Goal: Information Seeking & Learning: Learn about a topic

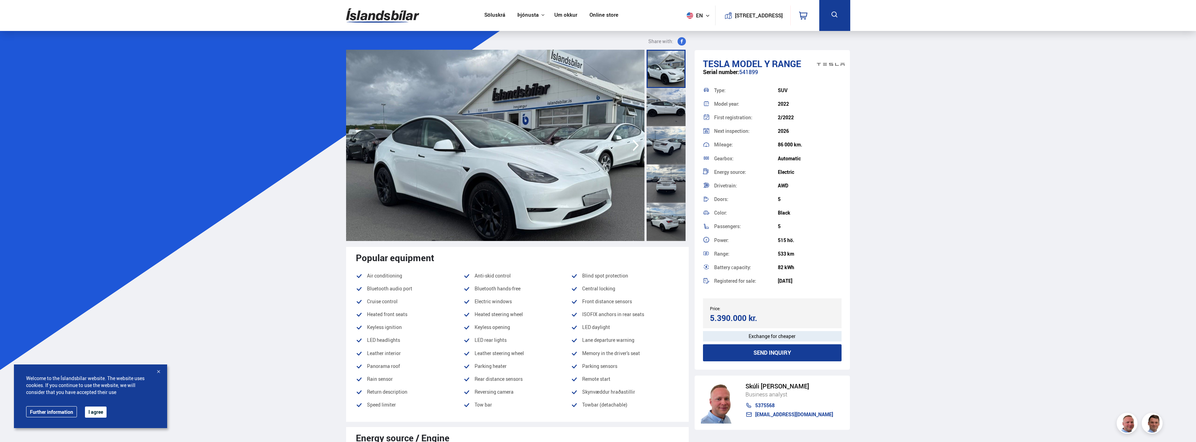
click at [494, 14] on link "Söluskrá" at bounding box center [494, 15] width 21 height 7
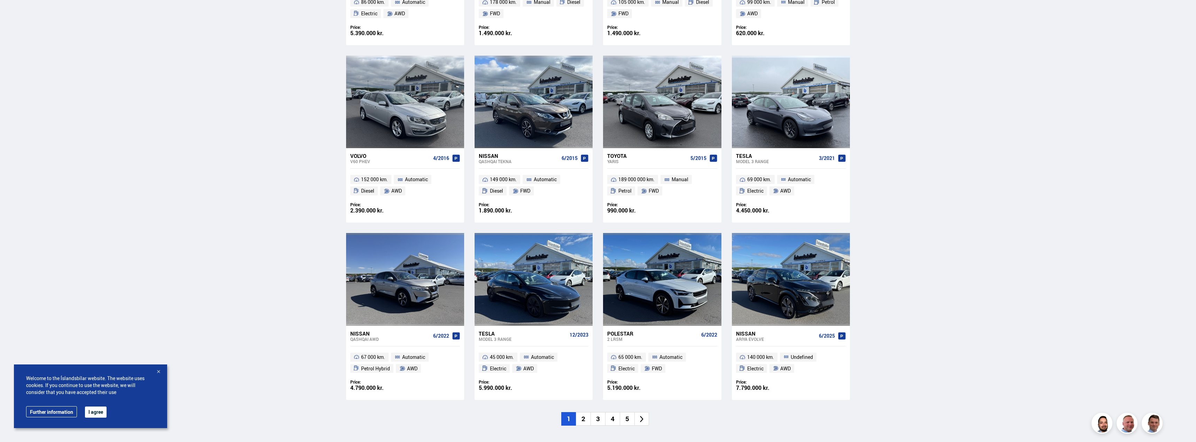
scroll to position [836, 0]
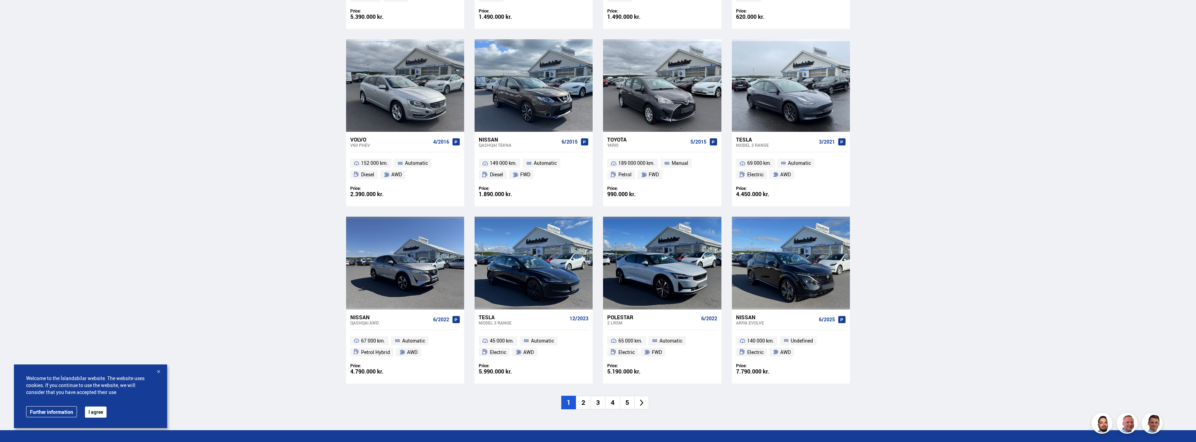
click at [585, 403] on li "2" at bounding box center [583, 403] width 15 height 14
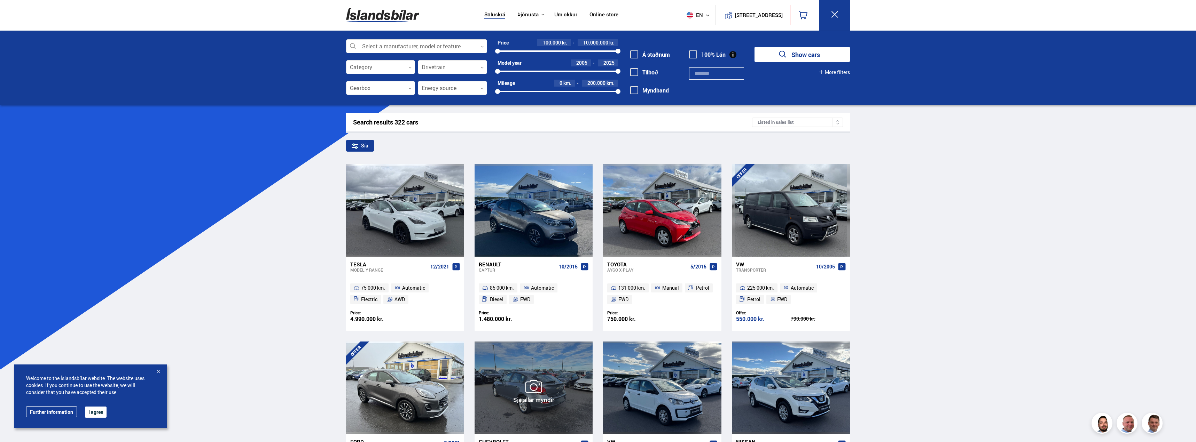
scroll to position [0, 0]
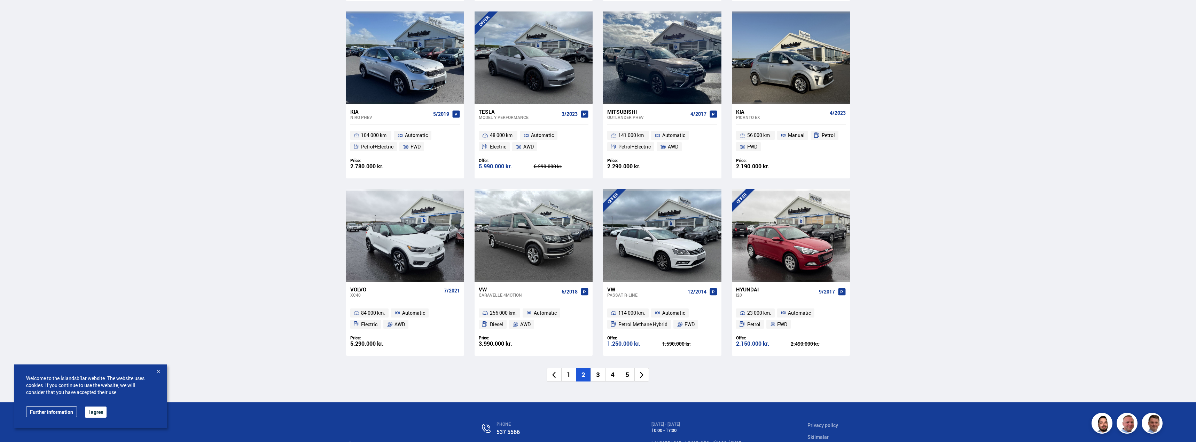
scroll to position [870, 0]
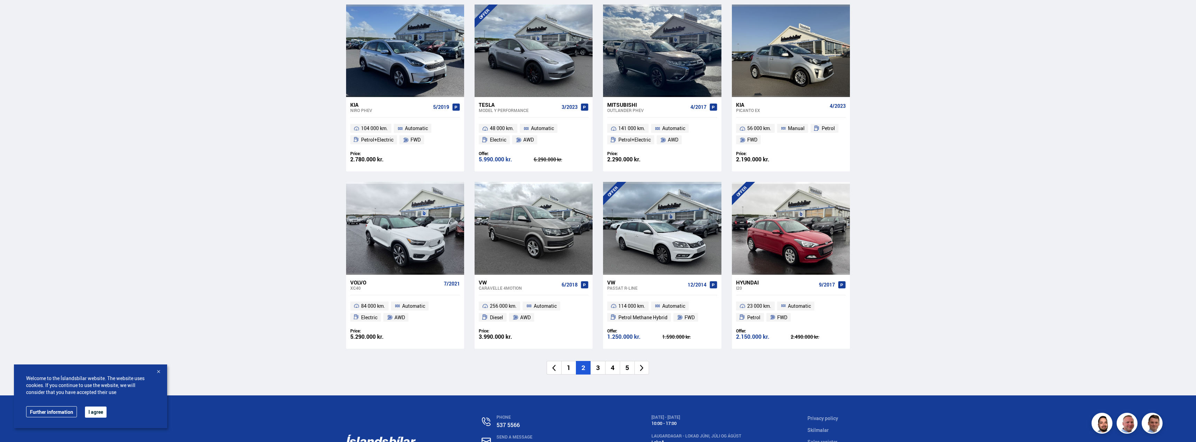
click at [597, 368] on li "3" at bounding box center [597, 368] width 15 height 14
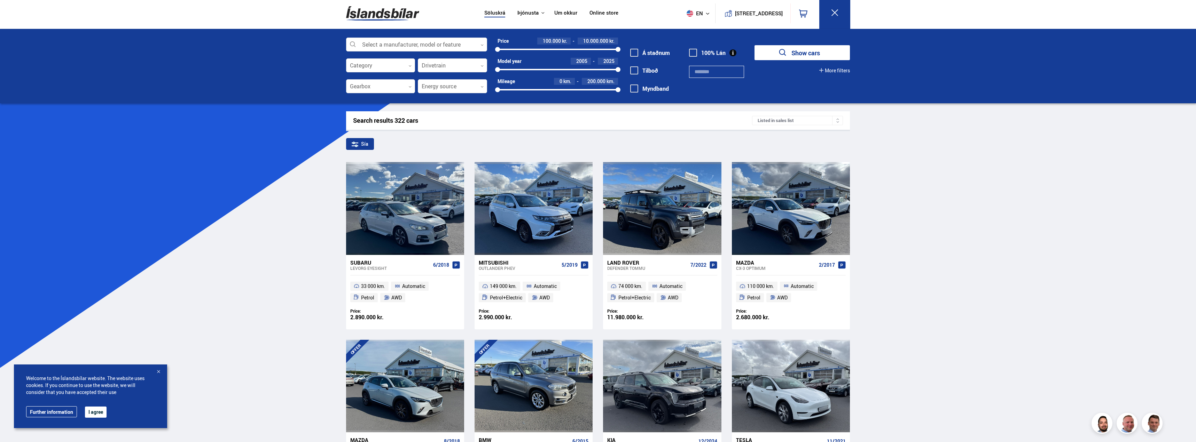
scroll to position [0, 0]
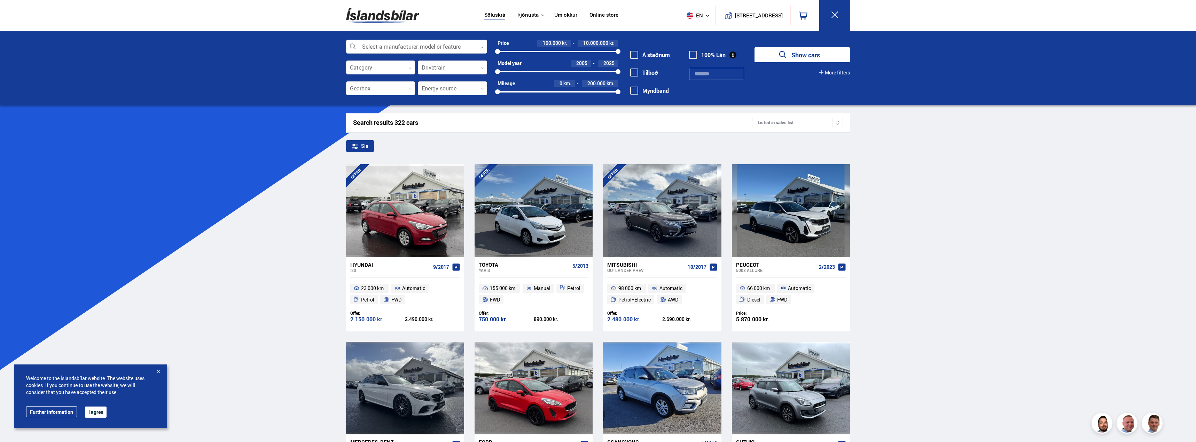
click at [777, 54] on button "Show cars" at bounding box center [801, 54] width 95 height 15
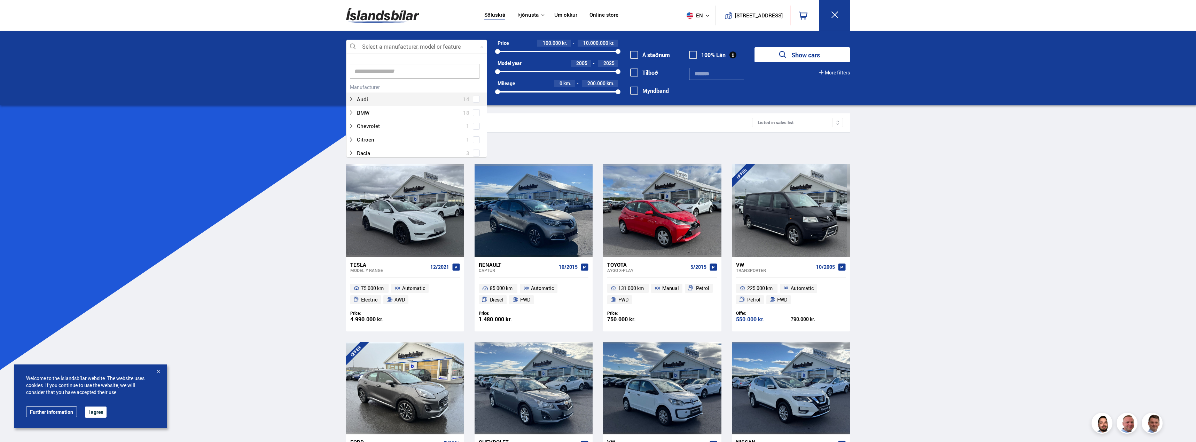
click at [414, 45] on div at bounding box center [416, 47] width 141 height 14
click at [374, 141] on div at bounding box center [409, 142] width 123 height 10
click at [372, 131] on div at bounding box center [423, 132] width 123 height 10
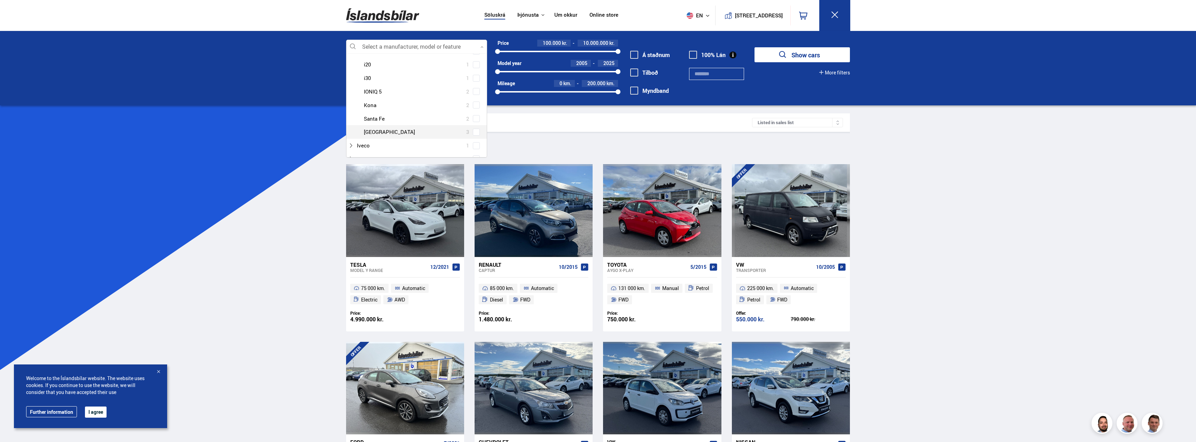
click at [374, 131] on div at bounding box center [423, 132] width 123 height 10
click at [475, 133] on span at bounding box center [476, 132] width 3 height 3
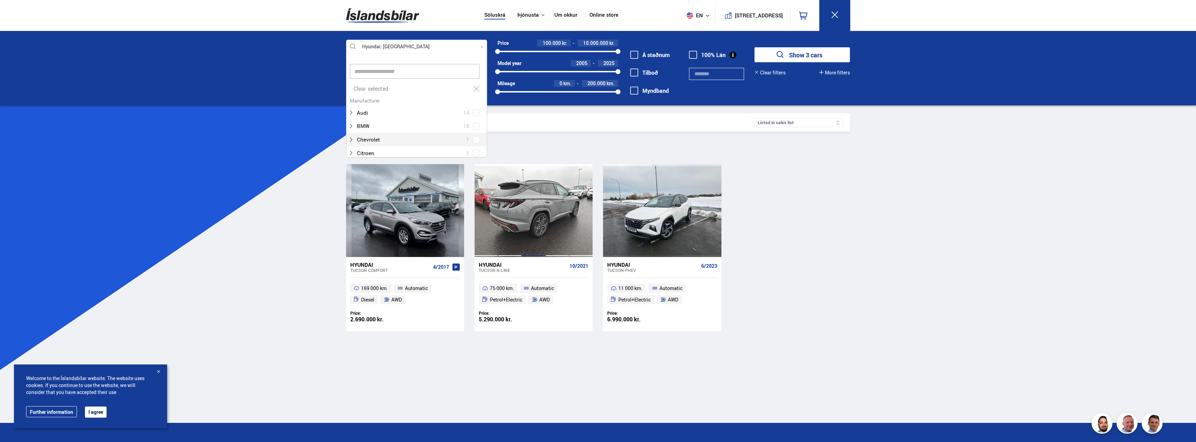
click at [536, 229] on div at bounding box center [533, 210] width 24 height 93
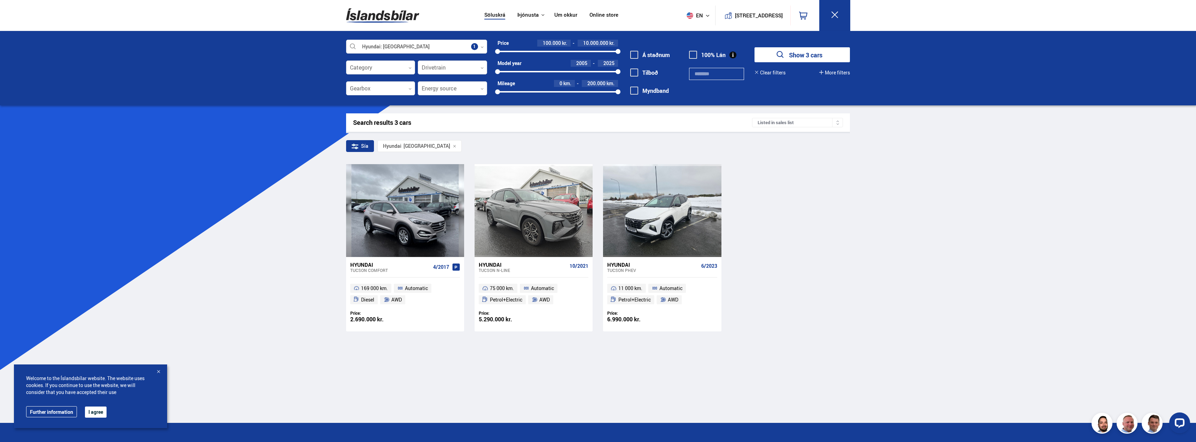
click at [503, 299] on span "Petrol+Electric" at bounding box center [506, 300] width 32 height 8
